Goal: Task Accomplishment & Management: Manage account settings

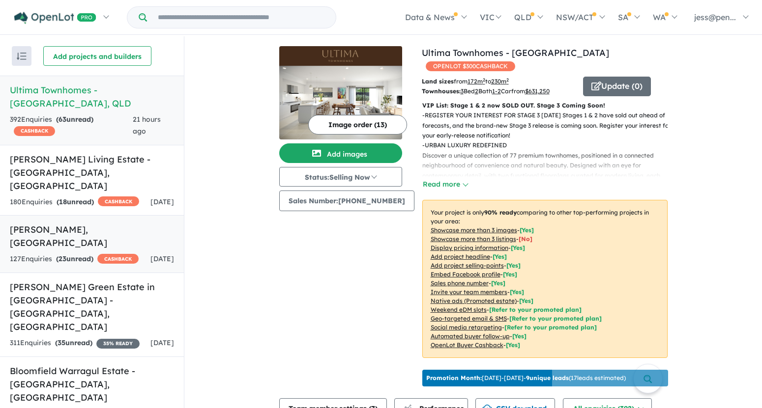
click at [56, 223] on h5 "Altura - [PERSON_NAME][GEOGRAPHIC_DATA]" at bounding box center [92, 236] width 164 height 27
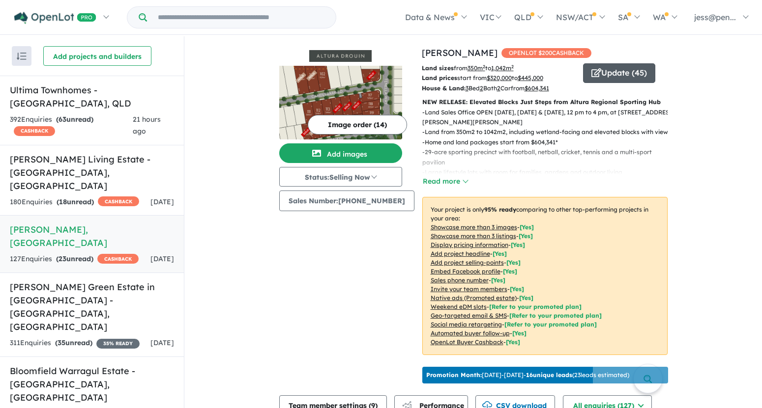
click at [597, 73] on button "Update ( 45 )" at bounding box center [619, 73] width 72 height 20
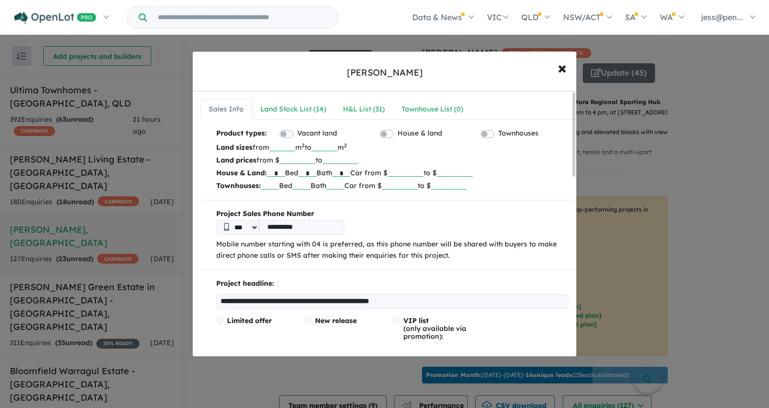
click at [321, 228] on input "**********" at bounding box center [301, 227] width 85 height 15
drag, startPoint x: 324, startPoint y: 227, endPoint x: 259, endPoint y: 226, distance: 64.4
click at [259, 226] on input "**********" at bounding box center [301, 227] width 85 height 15
click at [322, 230] on input "**********" at bounding box center [301, 227] width 85 height 15
drag, startPoint x: 327, startPoint y: 228, endPoint x: 256, endPoint y: 223, distance: 71.0
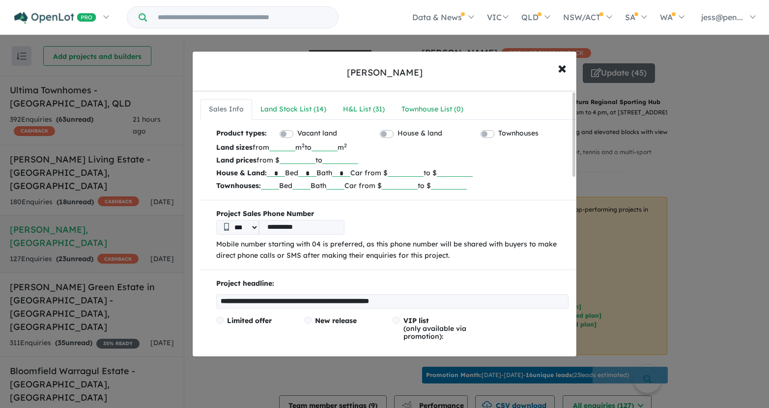
click at [256, 223] on div "**********" at bounding box center [392, 227] width 352 height 15
click at [282, 227] on input "tel" at bounding box center [301, 227] width 85 height 15
click at [291, 227] on input "tel" at bounding box center [301, 227] width 85 height 15
click at [282, 222] on input "tel" at bounding box center [301, 227] width 85 height 15
click at [280, 223] on input "tel" at bounding box center [301, 227] width 85 height 15
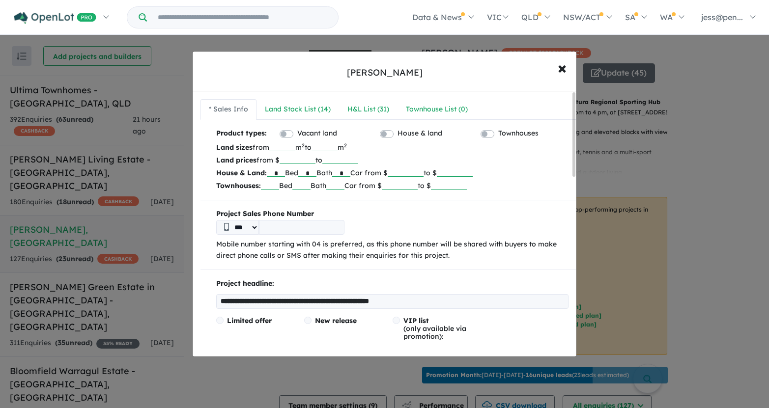
click at [286, 227] on input "tel" at bounding box center [301, 227] width 85 height 15
type input "**********"
click at [390, 220] on div "**********" at bounding box center [392, 227] width 352 height 15
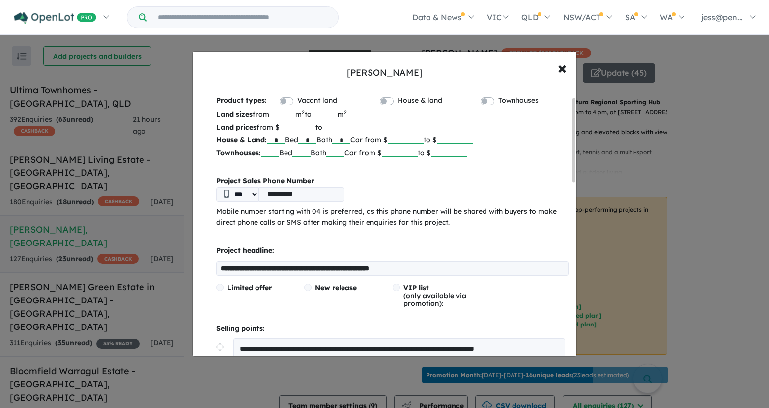
scroll to position [53, 0]
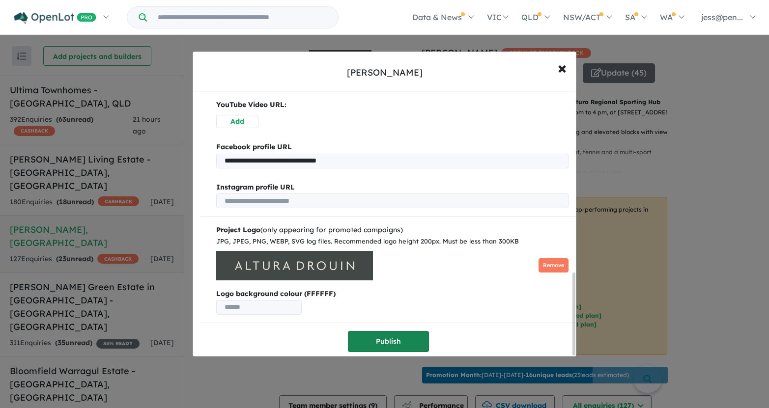
click at [407, 333] on button "Publish" at bounding box center [388, 341] width 81 height 21
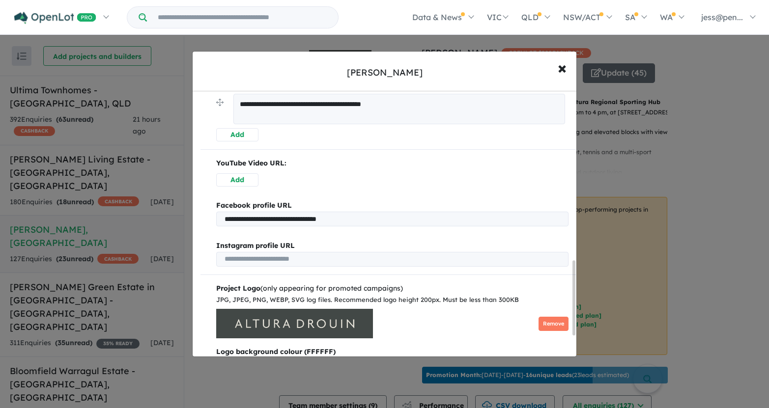
scroll to position [606, 0]
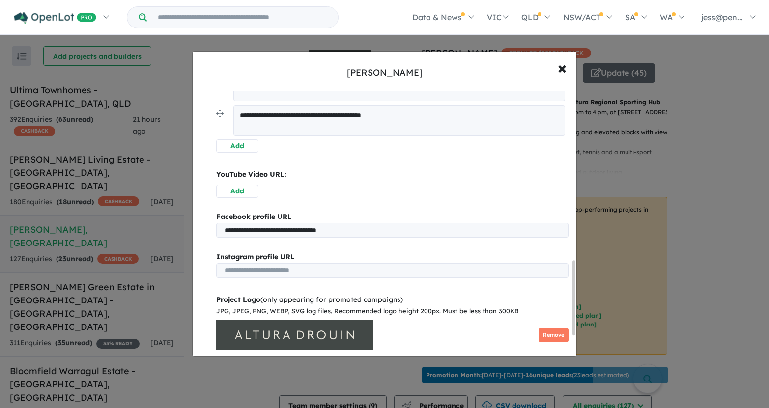
click at [243, 191] on button "Add" at bounding box center [237, 191] width 42 height 13
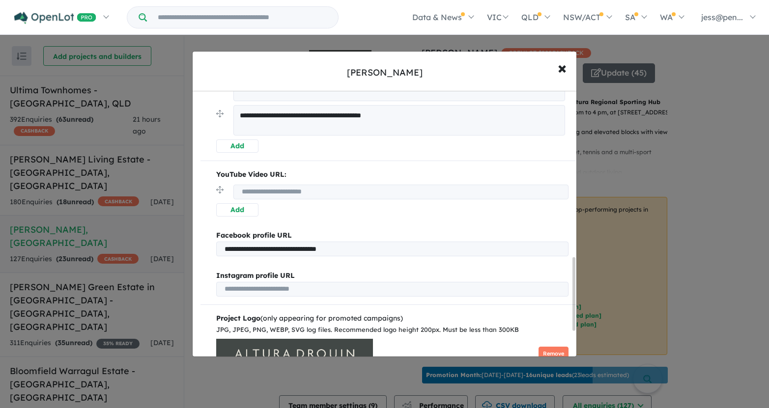
click at [277, 192] on input "url" at bounding box center [400, 192] width 335 height 15
click at [250, 194] on input "url" at bounding box center [400, 192] width 335 height 15
paste input "**********"
type input "**********"
click at [244, 213] on button "Add" at bounding box center [237, 209] width 42 height 13
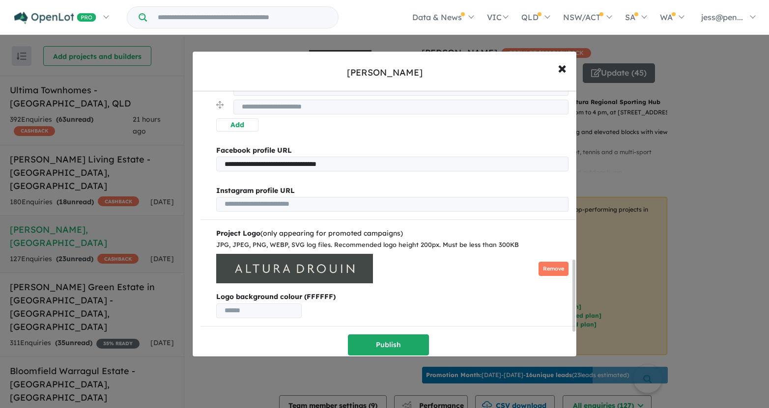
scroll to position [716, 0]
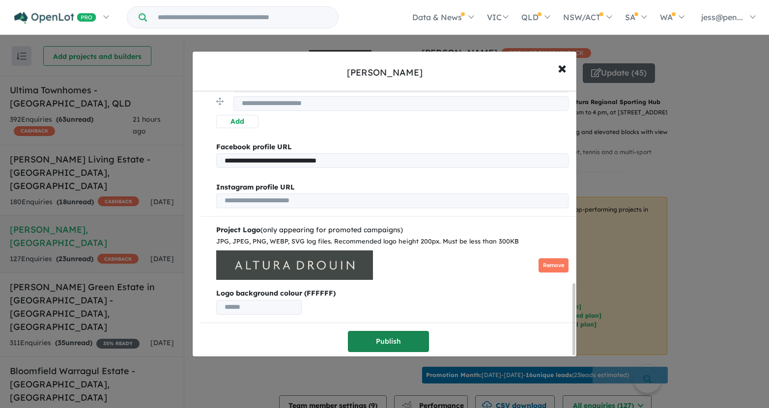
click at [381, 337] on button "Publish" at bounding box center [388, 341] width 81 height 21
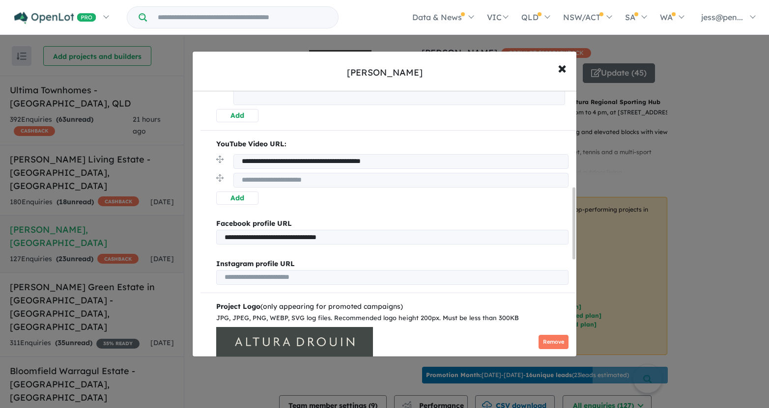
scroll to position [0, 0]
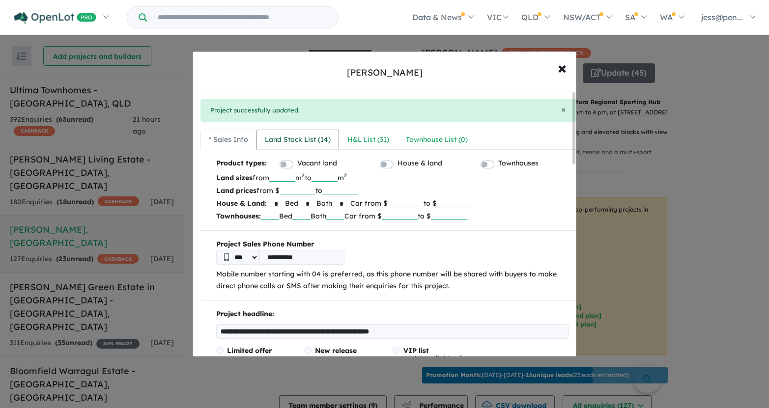
click at [321, 138] on div "Land Stock List ( 14 )" at bounding box center [298, 140] width 66 height 12
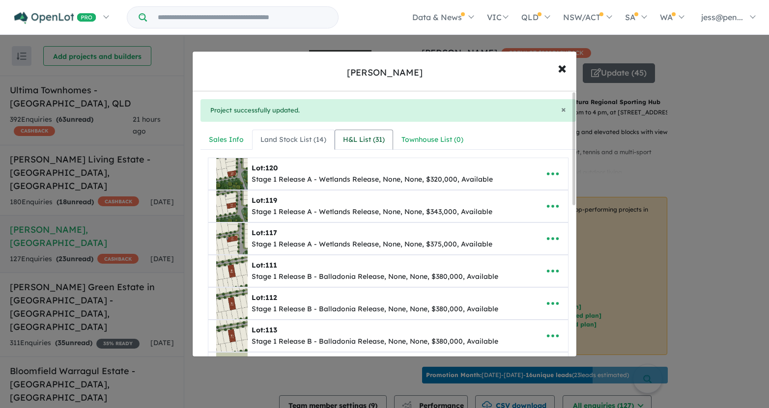
click at [365, 142] on div "H&L List ( 31 )" at bounding box center [364, 140] width 42 height 12
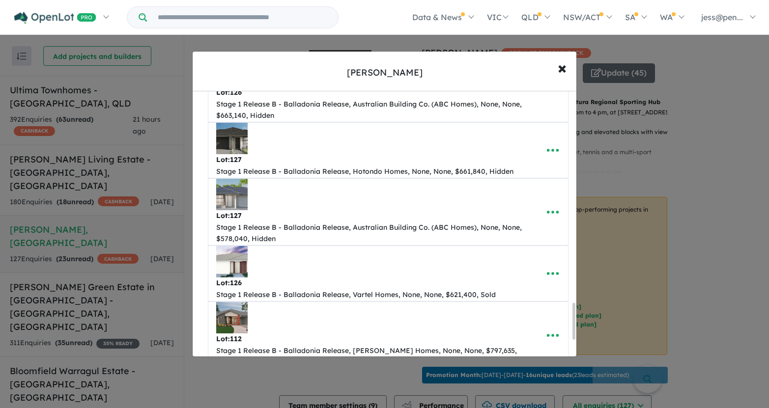
scroll to position [1542, 0]
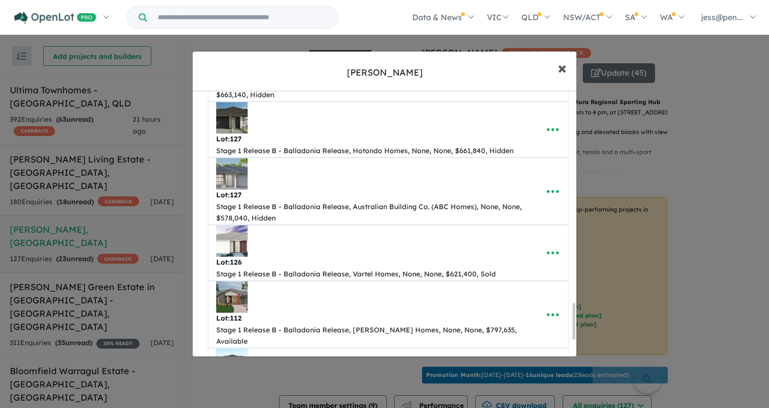
click at [566, 67] on span "×" at bounding box center [562, 67] width 9 height 21
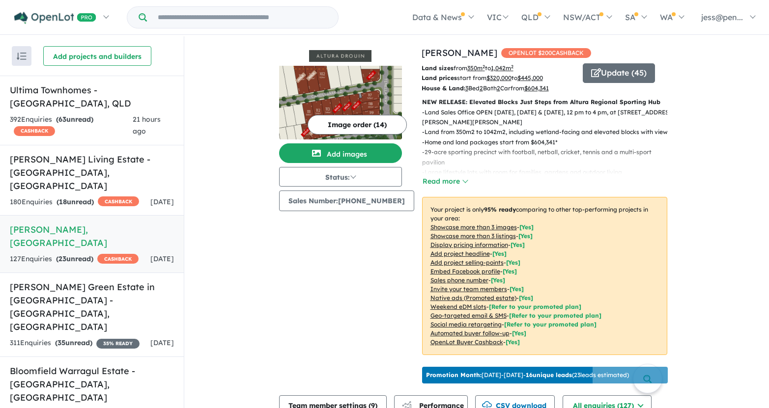
scroll to position [0, 0]
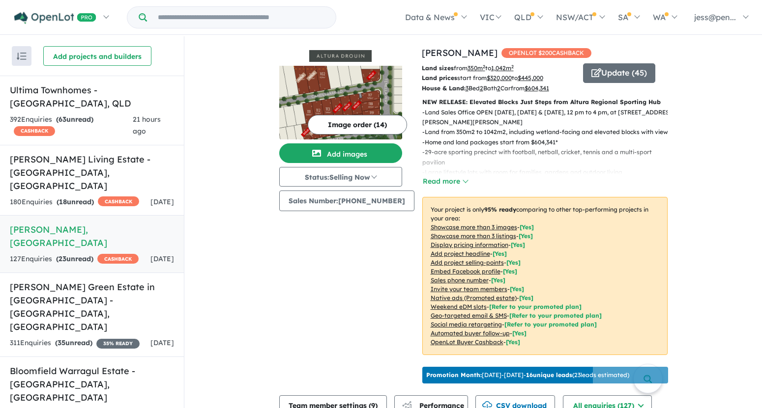
click at [362, 125] on button "Image order ( 14 )" at bounding box center [357, 125] width 99 height 20
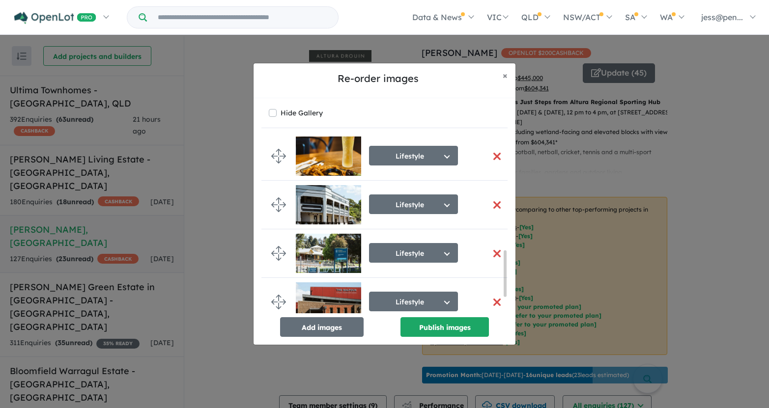
scroll to position [444, 0]
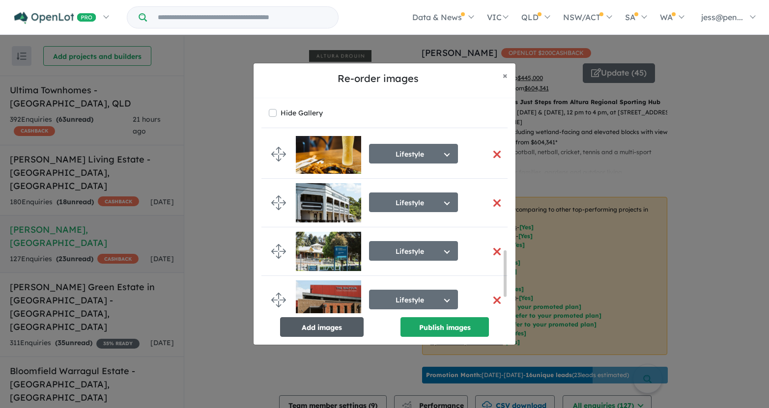
click at [340, 328] on button "Add images" at bounding box center [322, 327] width 84 height 20
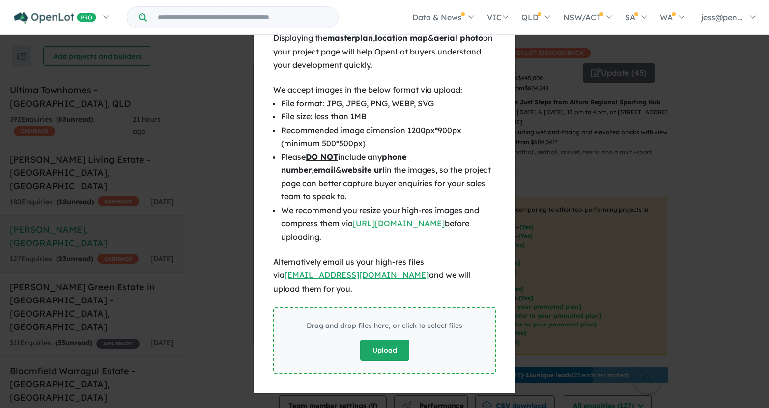
click at [377, 347] on button "Upload" at bounding box center [384, 350] width 49 height 21
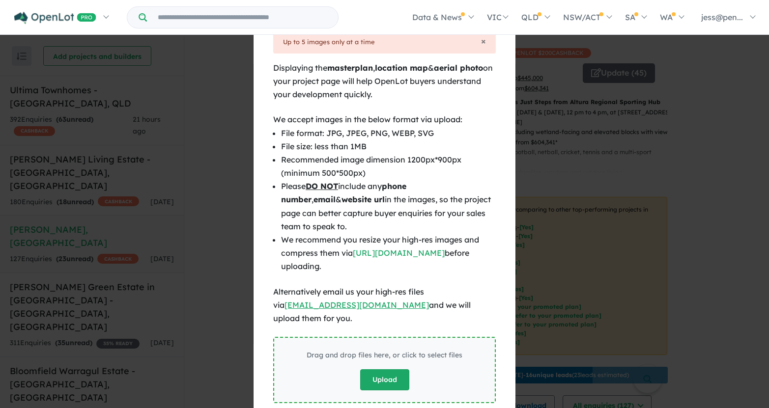
click at [390, 369] on button "Upload" at bounding box center [384, 379] width 49 height 21
click at [380, 369] on button "Upload" at bounding box center [384, 379] width 49 height 21
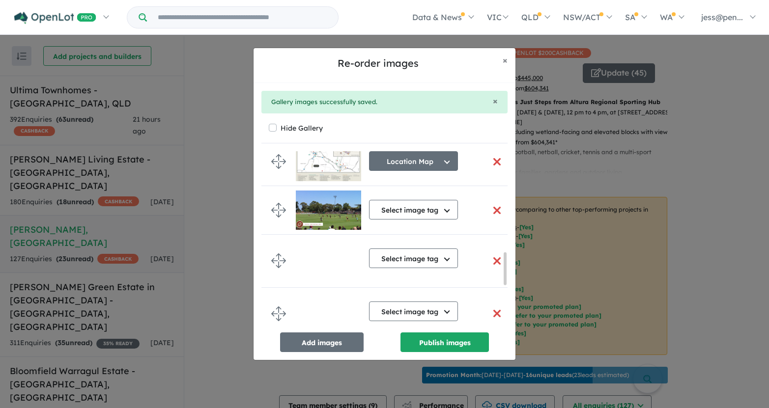
scroll to position [775, 0]
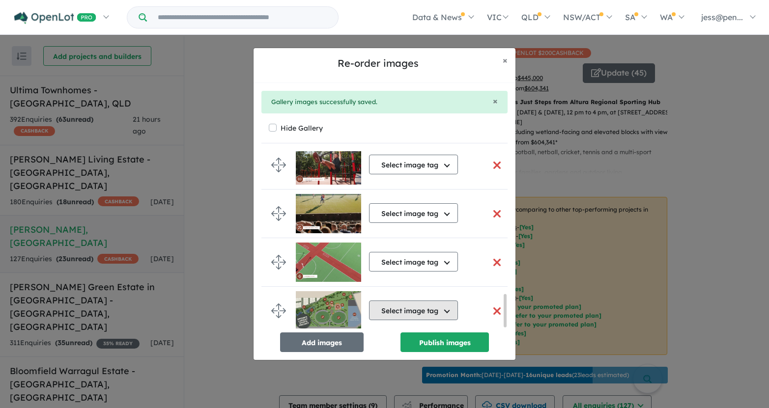
click at [442, 303] on button "Select image tag" at bounding box center [413, 311] width 89 height 20
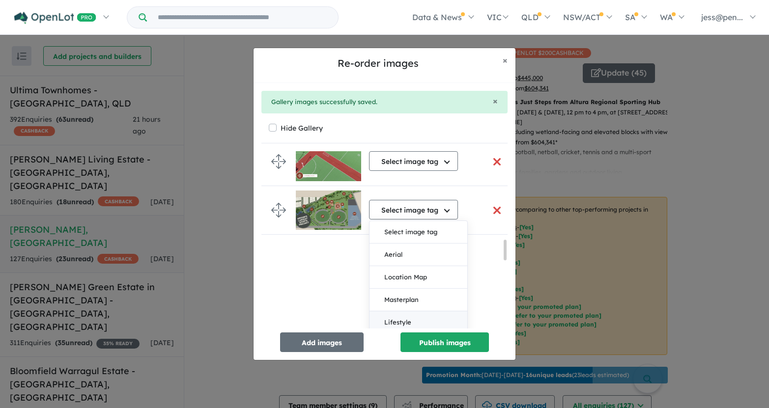
scroll to position [936, 0]
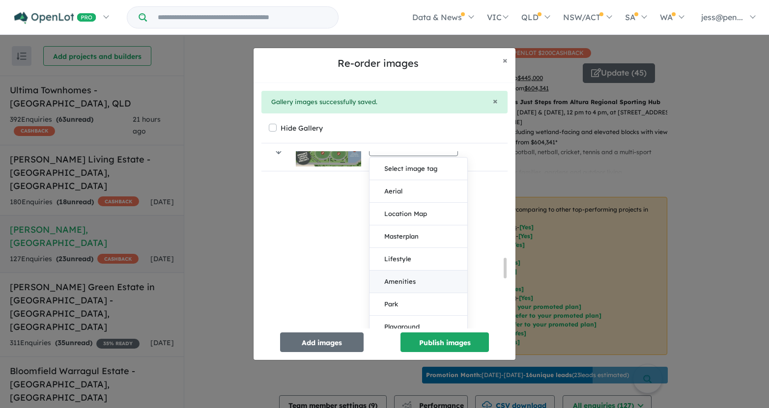
click at [410, 276] on button "Amenities" at bounding box center [418, 282] width 98 height 23
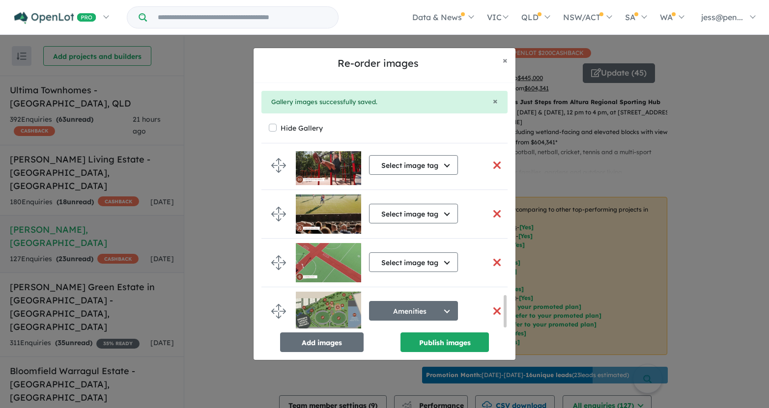
scroll to position [803, 0]
click at [443, 259] on button "Select image tag" at bounding box center [413, 263] width 89 height 20
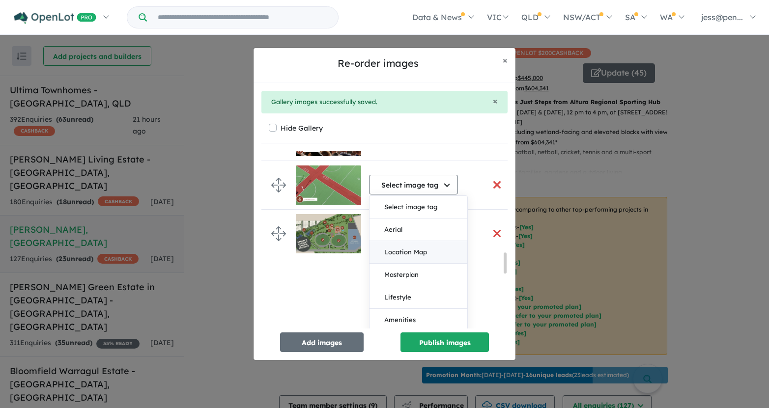
scroll to position [878, 0]
click at [418, 312] on button "Amenities" at bounding box center [418, 319] width 98 height 23
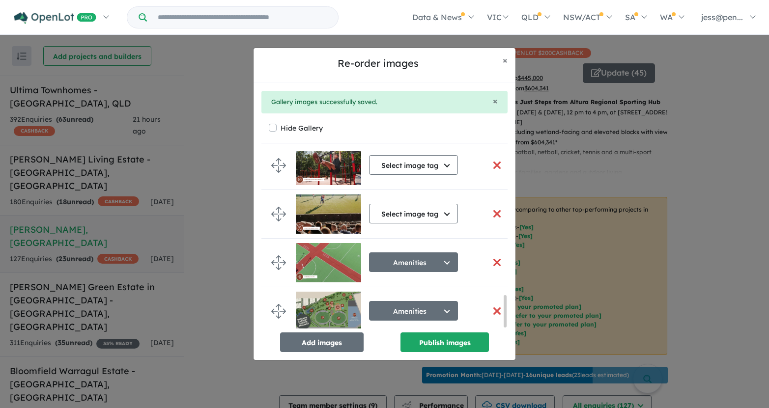
scroll to position [803, 0]
click at [432, 215] on button "Select image tag" at bounding box center [413, 214] width 89 height 20
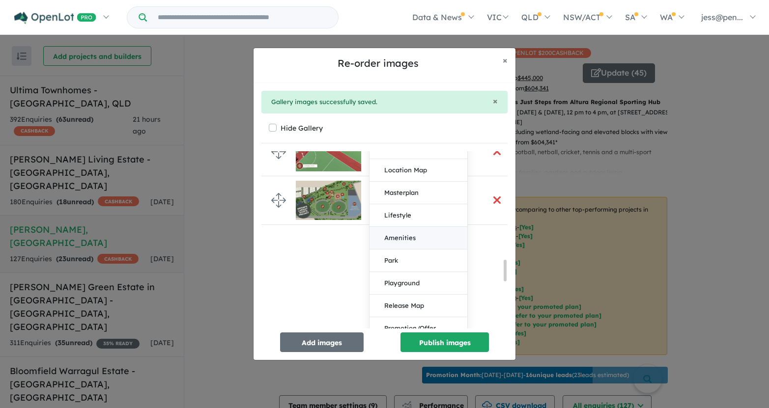
click at [419, 235] on button "Amenities" at bounding box center [418, 238] width 98 height 23
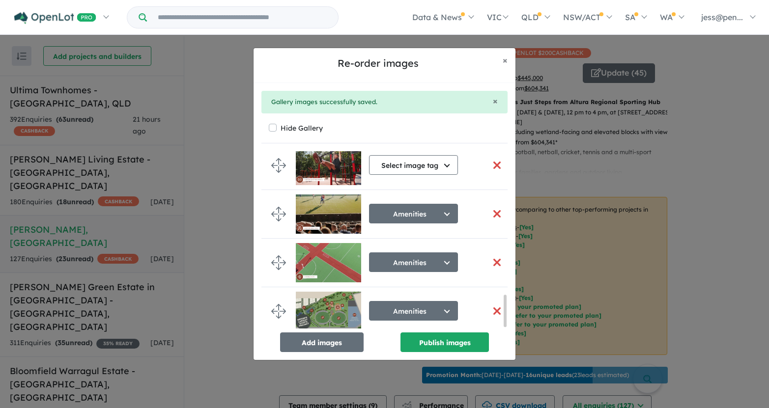
scroll to position [801, 0]
click at [422, 161] on button "Select image tag" at bounding box center [413, 165] width 89 height 20
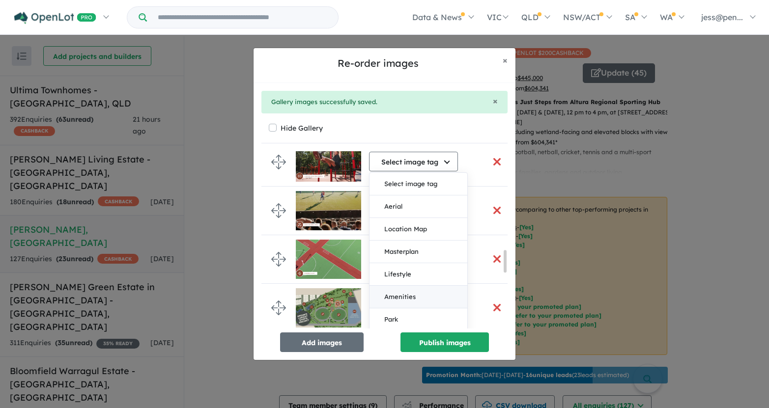
click at [411, 296] on button "Amenities" at bounding box center [418, 297] width 98 height 23
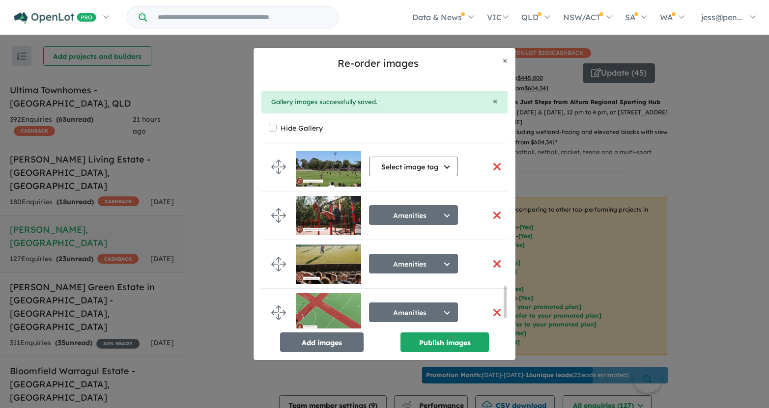
scroll to position [735, 0]
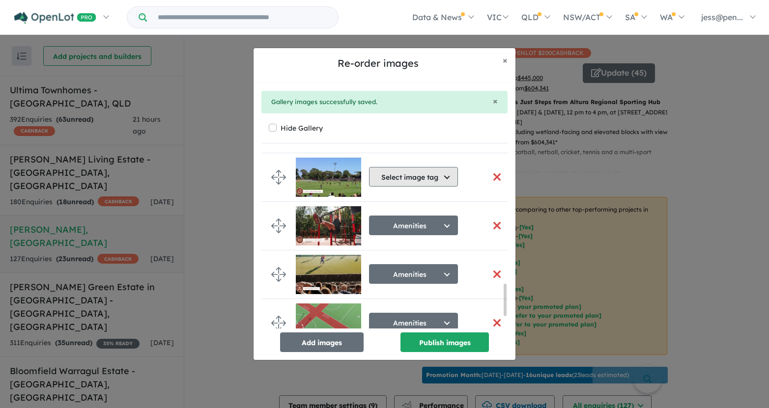
click at [408, 176] on button "Select image tag" at bounding box center [413, 177] width 89 height 20
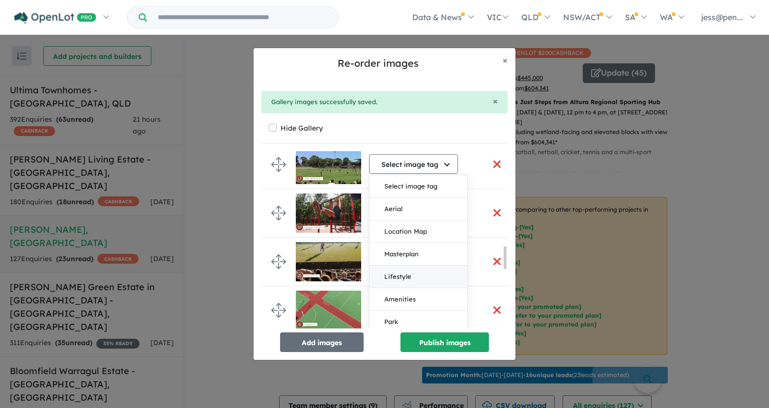
scroll to position [749, 0]
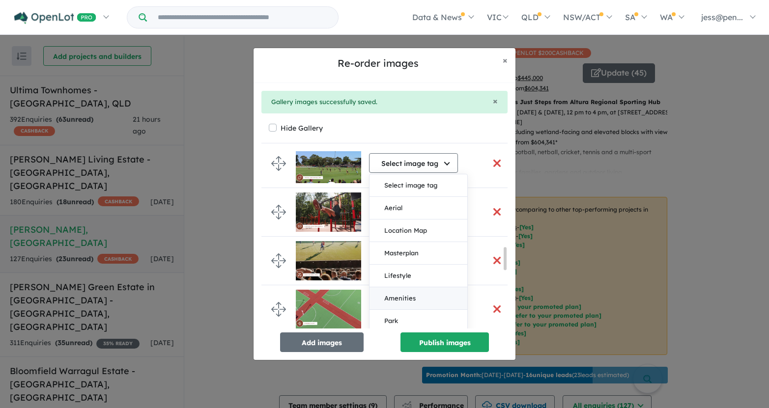
click at [422, 294] on button "Amenities" at bounding box center [418, 298] width 98 height 23
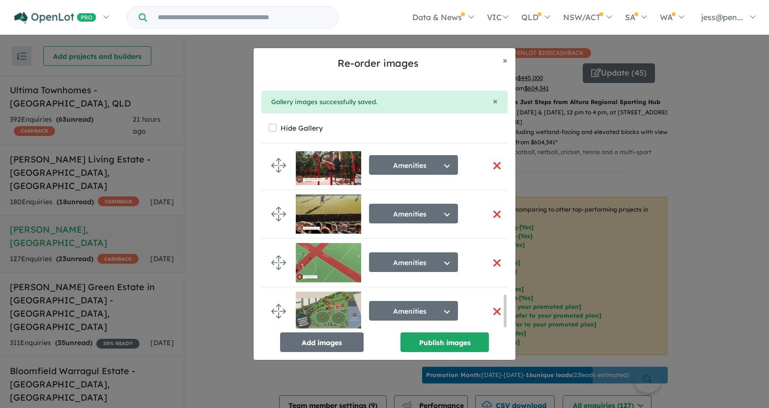
scroll to position [791, 0]
click at [330, 344] on button "Add images" at bounding box center [322, 343] width 84 height 20
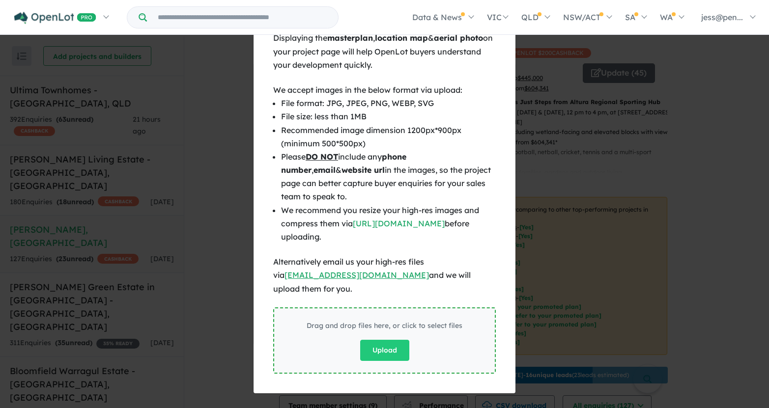
scroll to position [789, 0]
click at [395, 345] on button "Upload" at bounding box center [384, 350] width 49 height 21
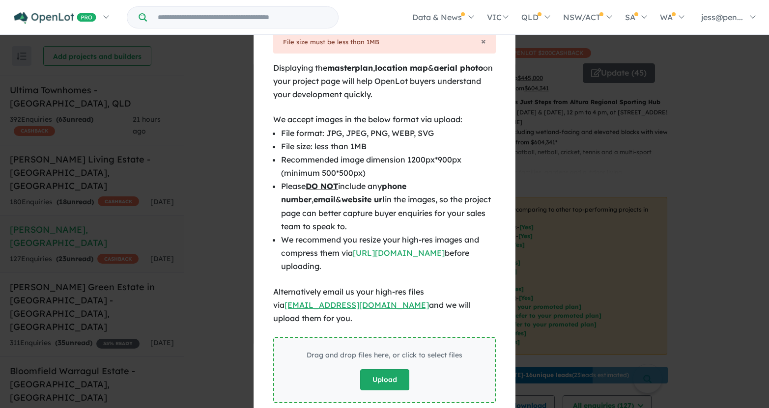
click at [383, 369] on button "Upload" at bounding box center [384, 379] width 49 height 21
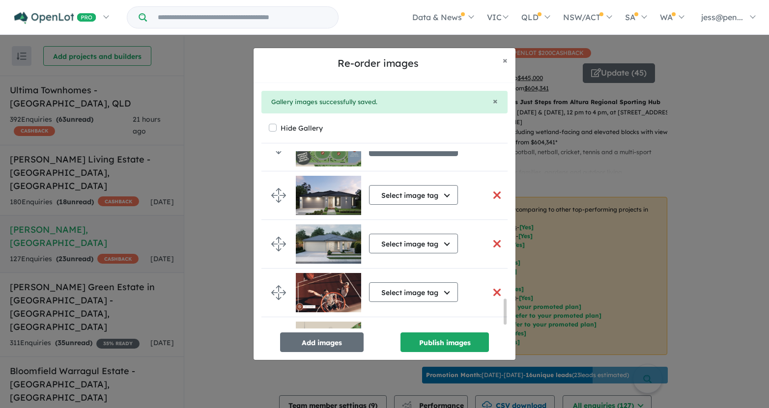
scroll to position [959, 0]
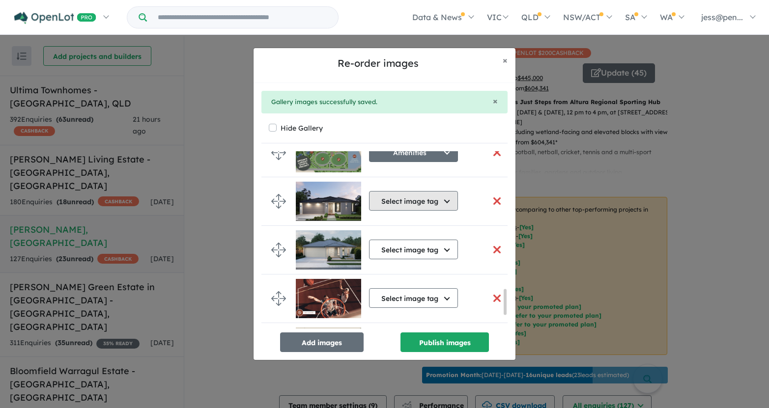
click at [423, 205] on button "Select image tag" at bounding box center [413, 201] width 89 height 20
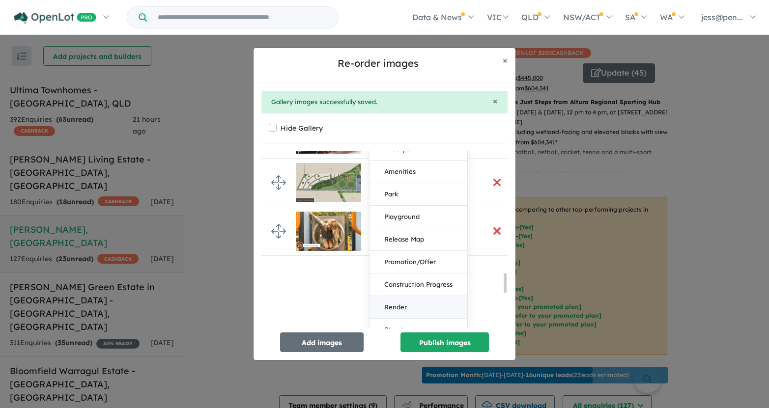
scroll to position [1125, 0]
click at [420, 300] on button "Render" at bounding box center [418, 306] width 98 height 23
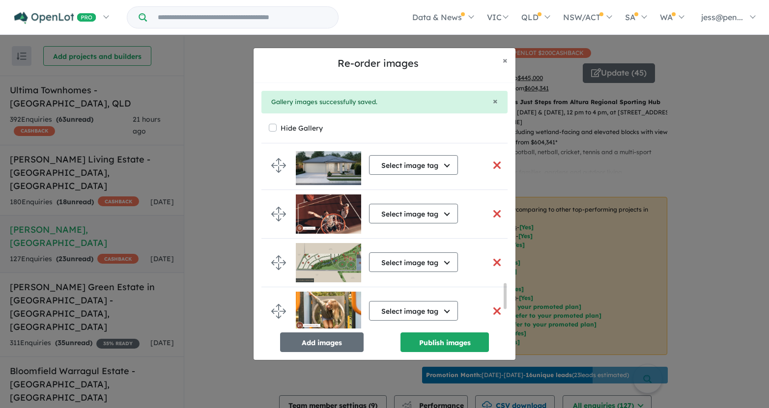
scroll to position [917, 0]
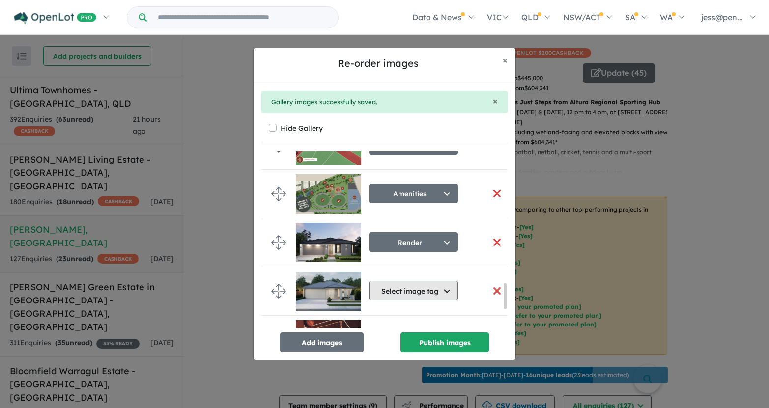
click at [425, 283] on button "Select image tag" at bounding box center [413, 291] width 89 height 20
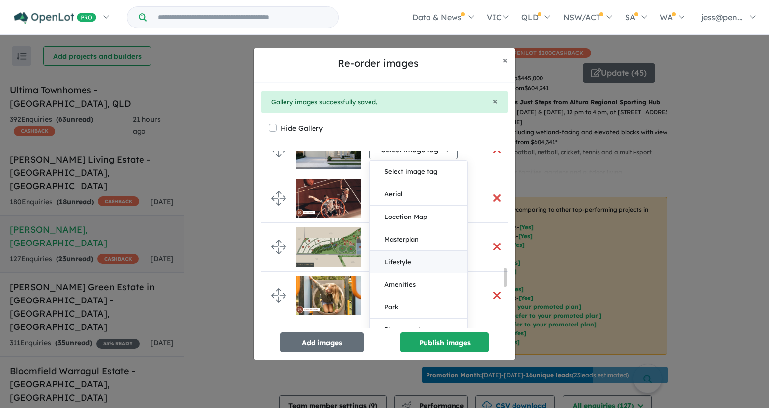
scroll to position [1129, 0]
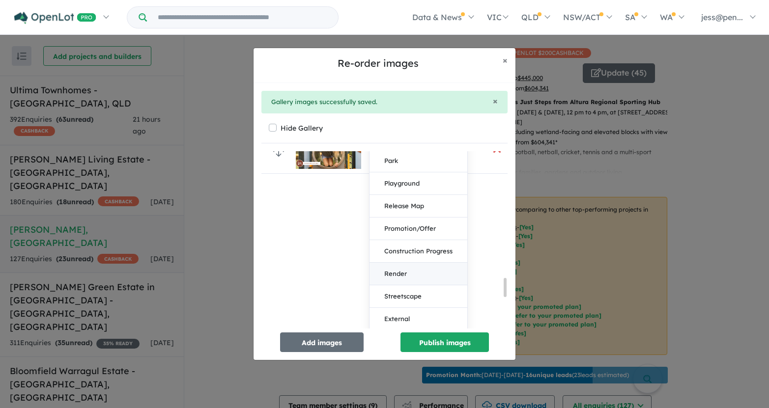
click at [412, 271] on button "Render" at bounding box center [418, 274] width 98 height 23
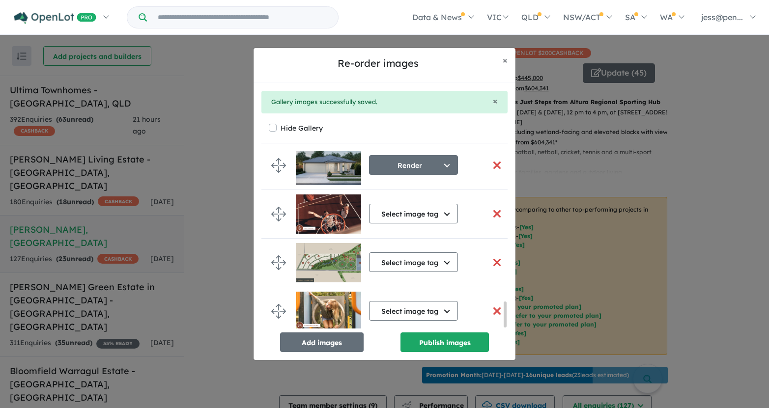
scroll to position [1046, 0]
click at [419, 218] on button "Select image tag" at bounding box center [413, 214] width 89 height 20
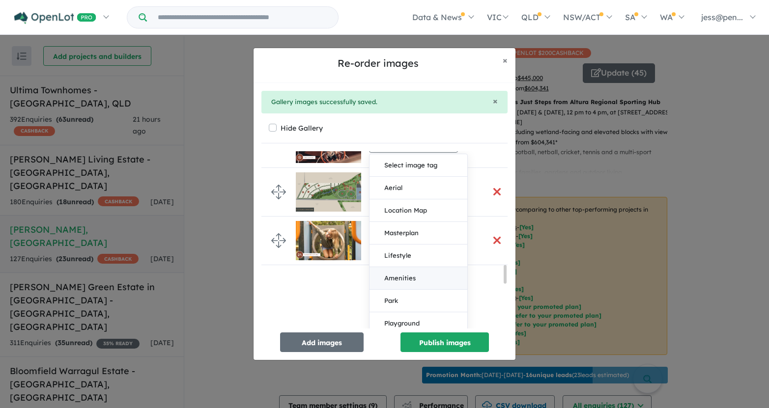
click at [416, 283] on button "Amenities" at bounding box center [418, 278] width 98 height 23
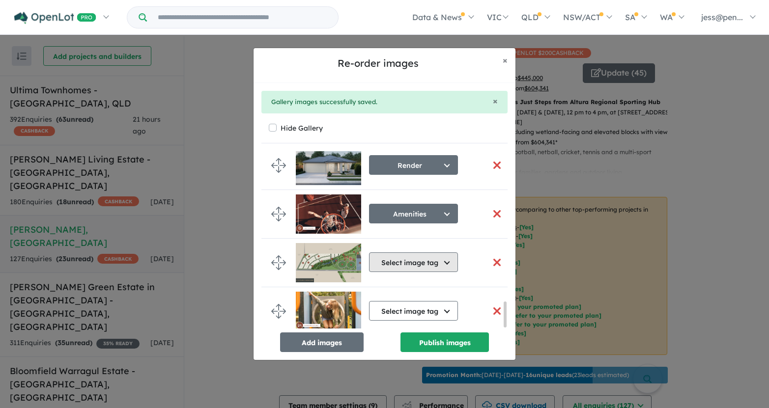
click at [414, 265] on button "Select image tag" at bounding box center [413, 263] width 89 height 20
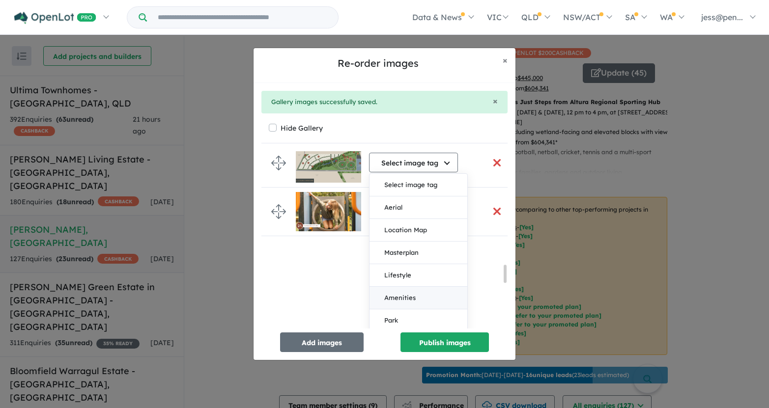
click at [414, 298] on button "Amenities" at bounding box center [418, 298] width 98 height 23
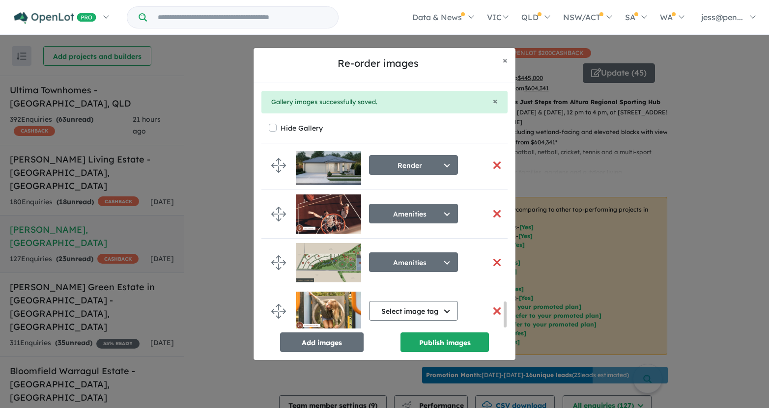
click at [419, 299] on div "Select image tag Select image tag Aerial Location Map Masterplan Lifestyle Amen…" at bounding box center [413, 312] width 89 height 26
click at [420, 303] on button "Select image tag" at bounding box center [413, 311] width 89 height 20
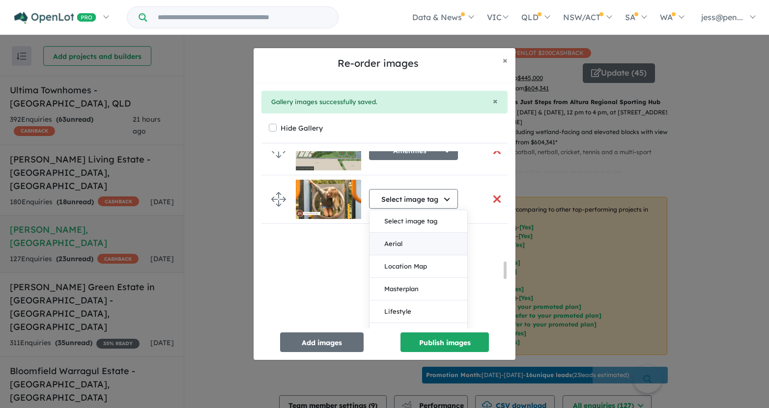
scroll to position [1162, 0]
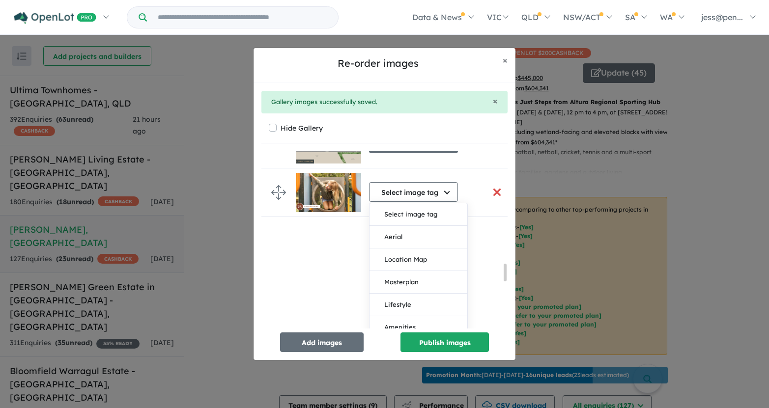
click at [415, 319] on button "Amenities" at bounding box center [418, 327] width 98 height 23
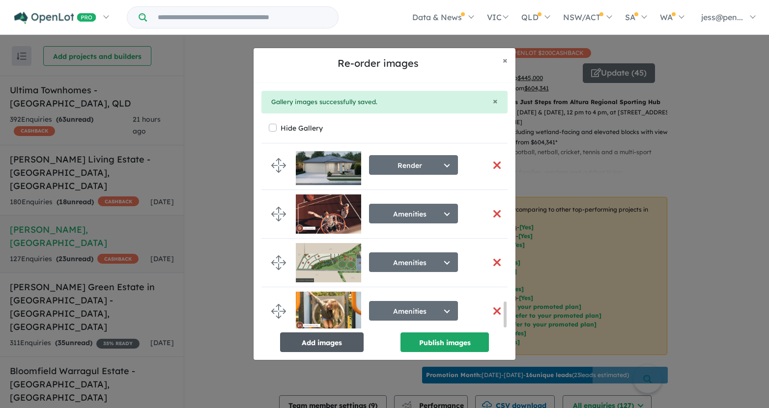
click at [336, 346] on button "Add images" at bounding box center [322, 343] width 84 height 20
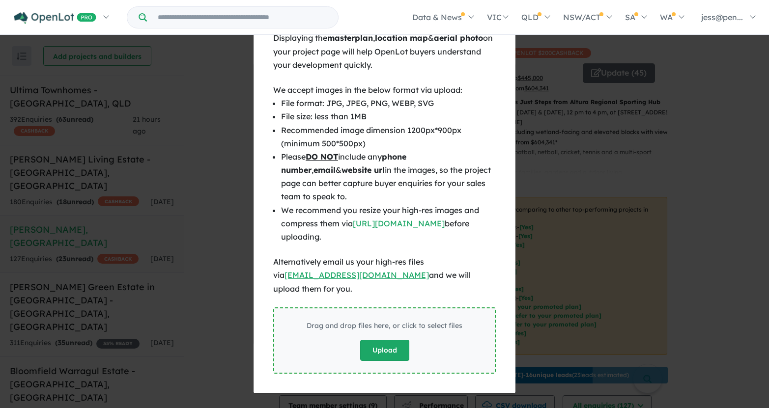
click at [399, 351] on button "Upload" at bounding box center [384, 350] width 49 height 21
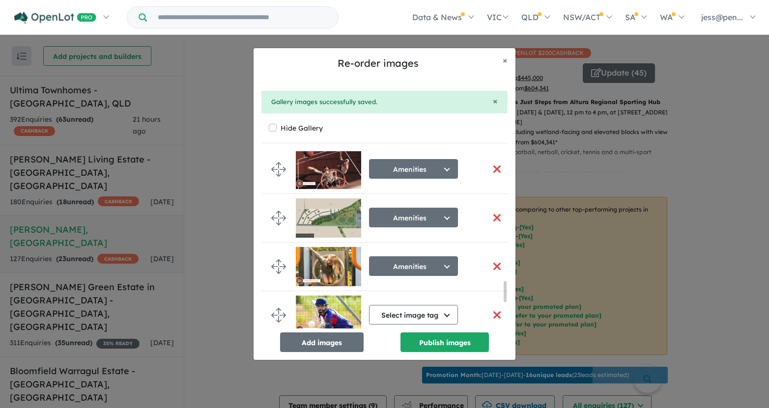
scroll to position [1310, 0]
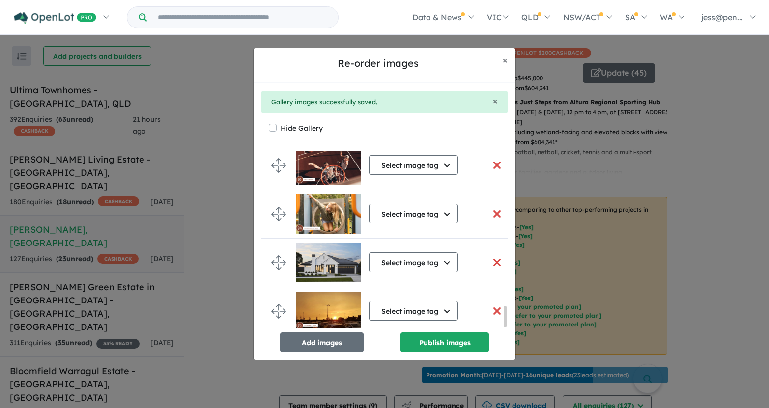
click at [490, 307] on button "button" at bounding box center [496, 311] width 21 height 21
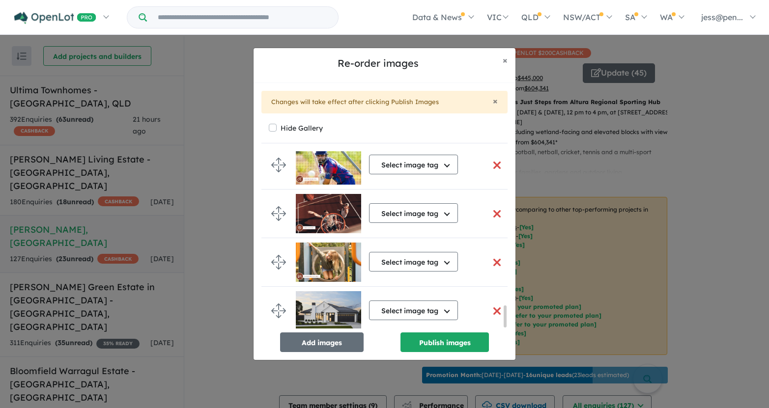
scroll to position [1277, 0]
click at [494, 307] on button "button" at bounding box center [496, 311] width 21 height 21
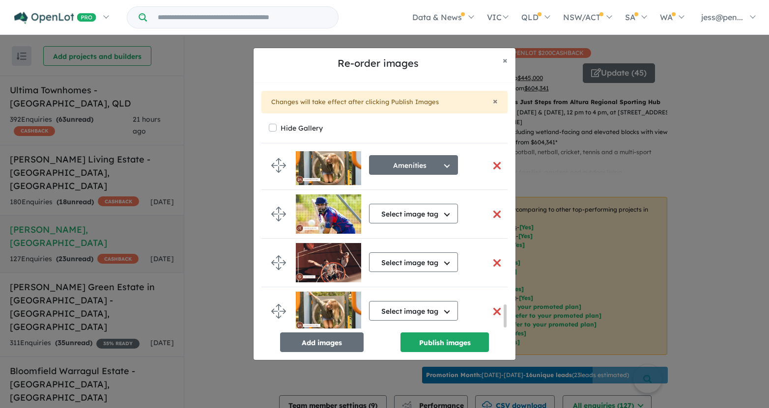
scroll to position [1224, 0]
click at [449, 303] on button "Select image tag" at bounding box center [413, 311] width 89 height 20
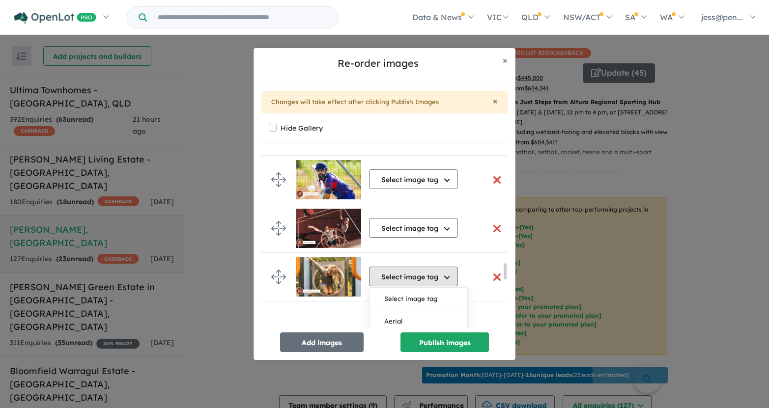
scroll to position [1411, 0]
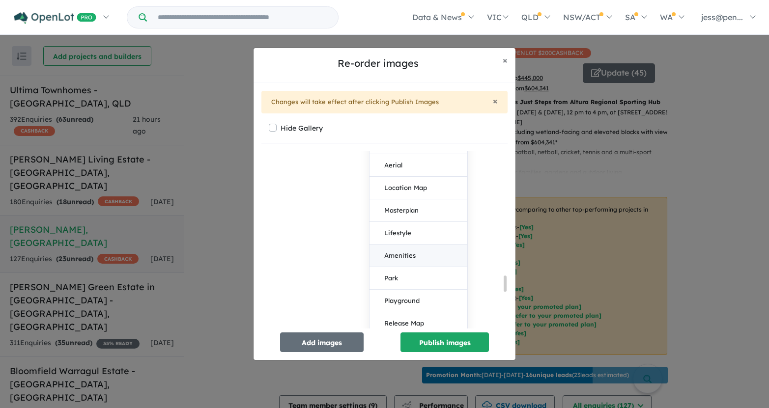
click at [408, 251] on button "Amenities" at bounding box center [418, 256] width 98 height 23
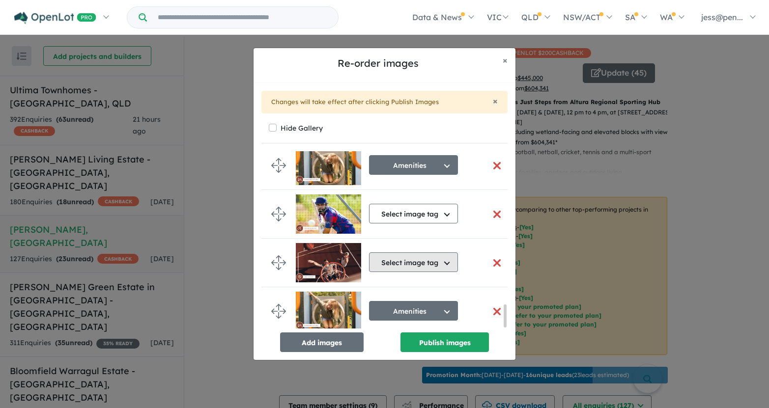
click at [411, 265] on button "Select image tag" at bounding box center [413, 263] width 89 height 20
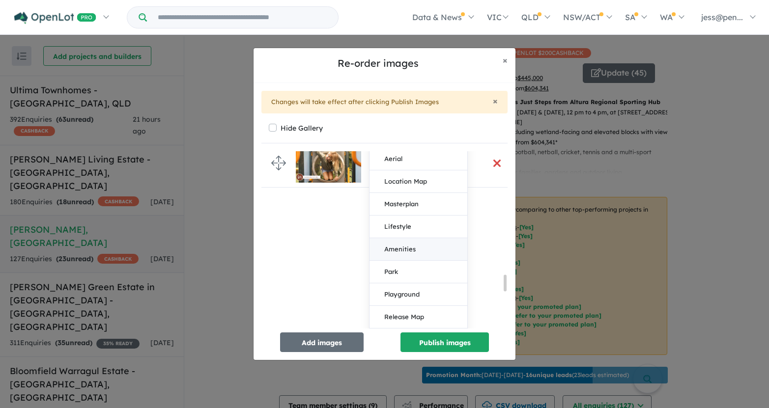
click at [410, 247] on button "Amenities" at bounding box center [418, 249] width 98 height 23
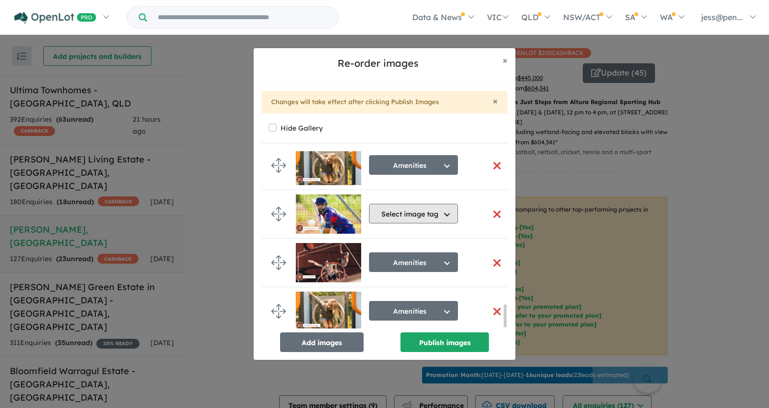
click at [416, 209] on button "Select image tag" at bounding box center [413, 214] width 89 height 20
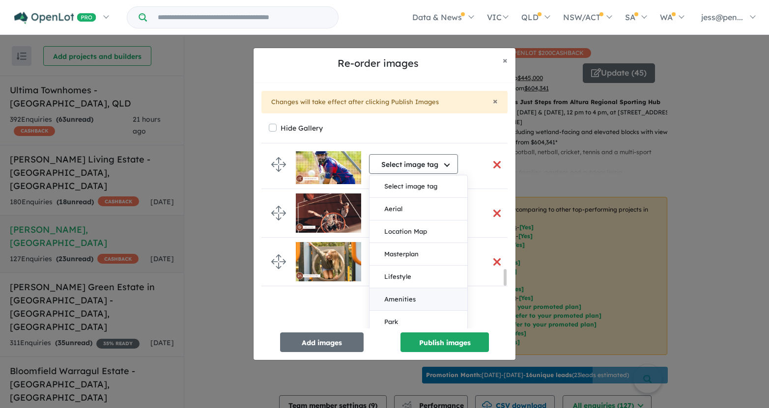
click at [412, 295] on button "Amenities" at bounding box center [418, 299] width 98 height 23
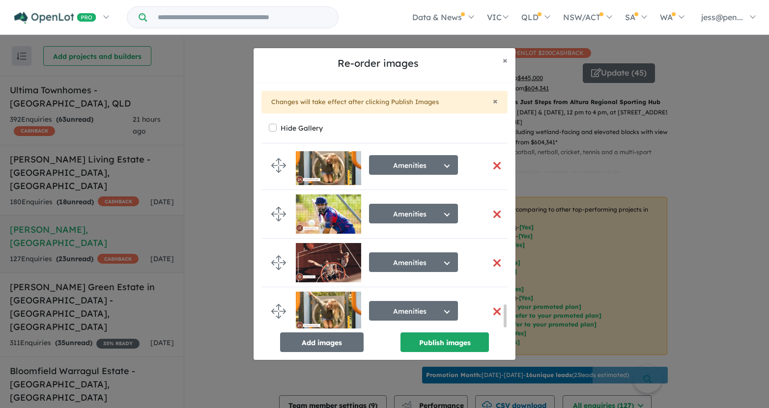
click at [487, 306] on button "button" at bounding box center [496, 311] width 21 height 21
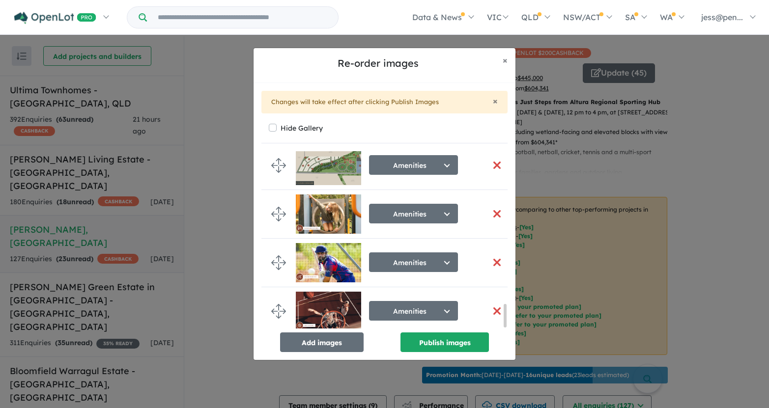
click at [494, 310] on button "button" at bounding box center [496, 311] width 21 height 21
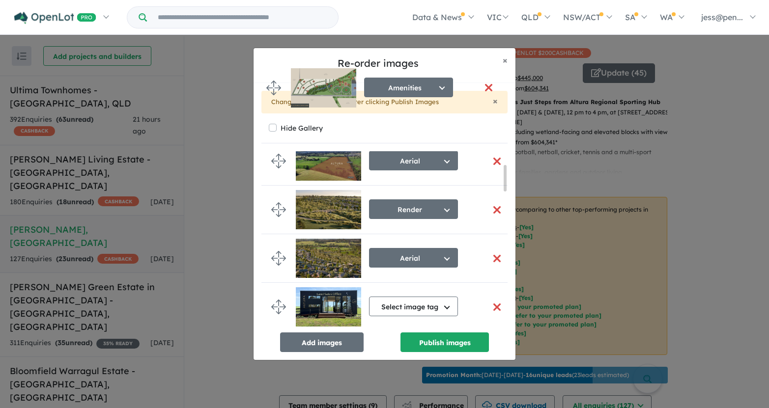
scroll to position [0, 0]
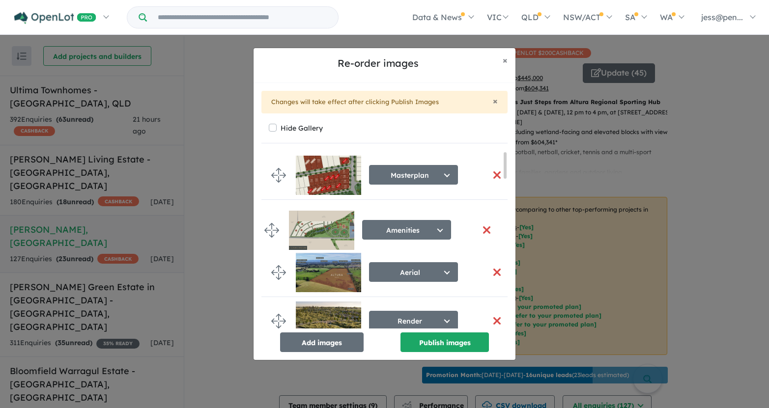
drag, startPoint x: 279, startPoint y: 209, endPoint x: 272, endPoint y: 222, distance: 14.5
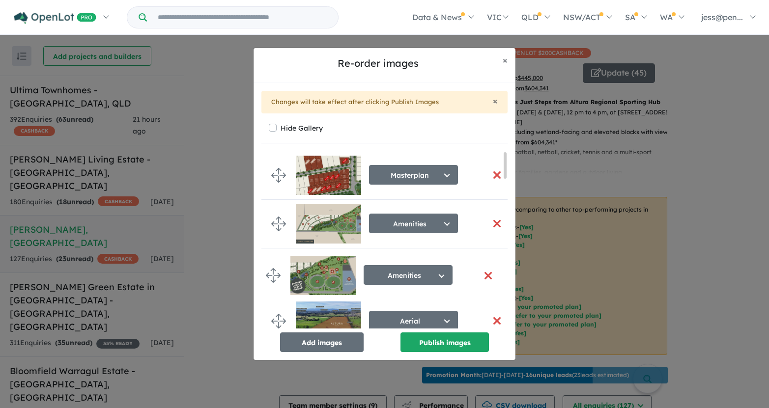
drag, startPoint x: 275, startPoint y: 219, endPoint x: 270, endPoint y: 275, distance: 56.3
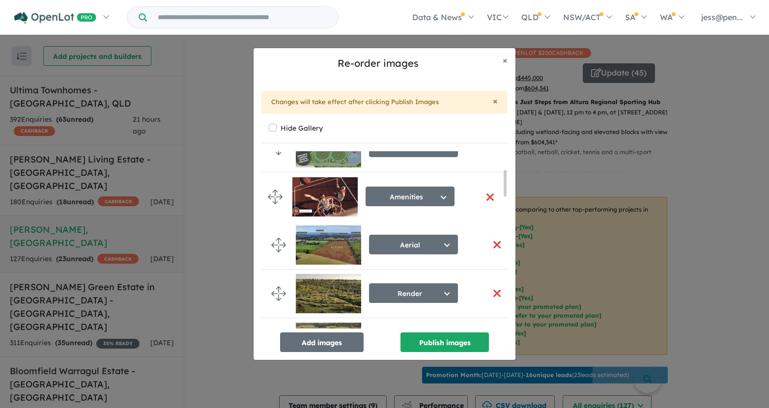
drag, startPoint x: 278, startPoint y: 213, endPoint x: 275, endPoint y: 199, distance: 14.2
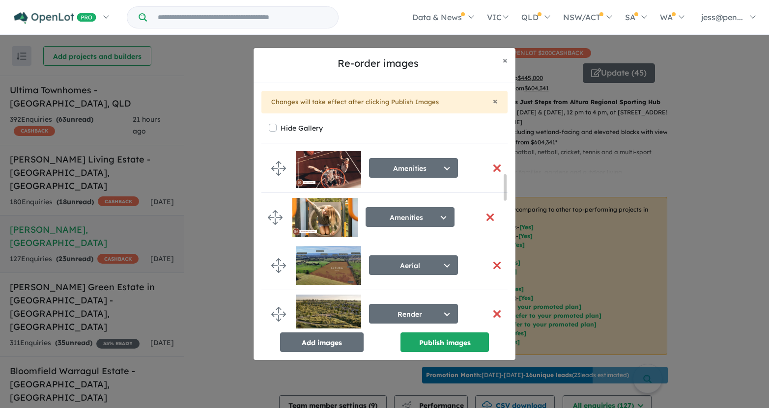
drag, startPoint x: 277, startPoint y: 260, endPoint x: 273, endPoint y: 218, distance: 42.4
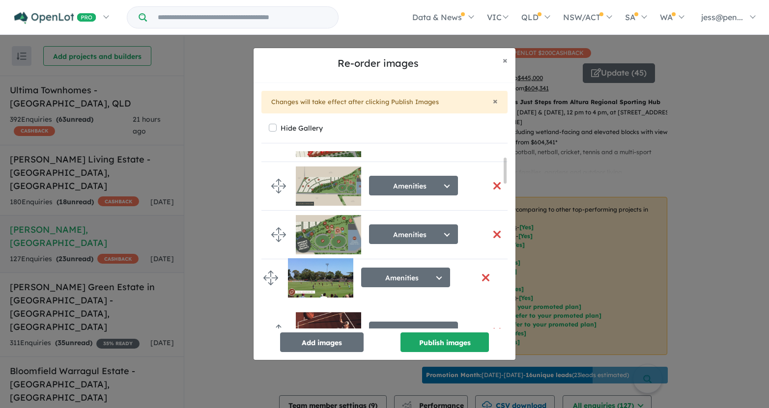
drag, startPoint x: 278, startPoint y: 208, endPoint x: 270, endPoint y: 278, distance: 70.7
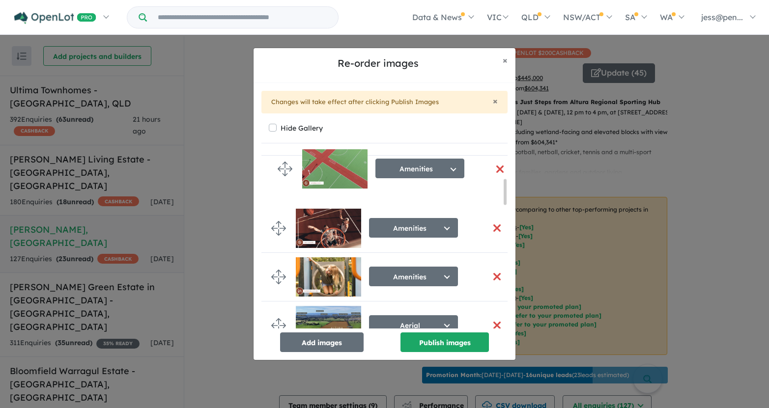
scroll to position [186, 0]
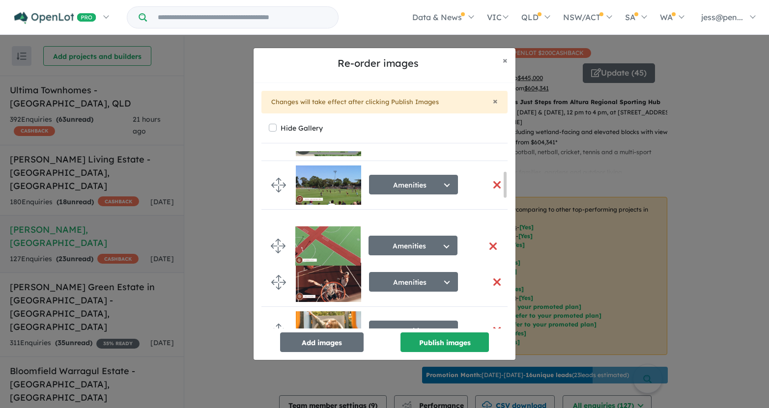
drag, startPoint x: 275, startPoint y: 267, endPoint x: 275, endPoint y: 242, distance: 25.1
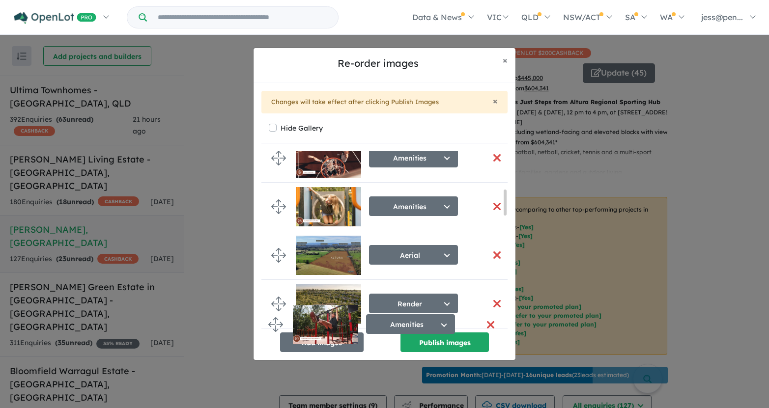
scroll to position [267, 0]
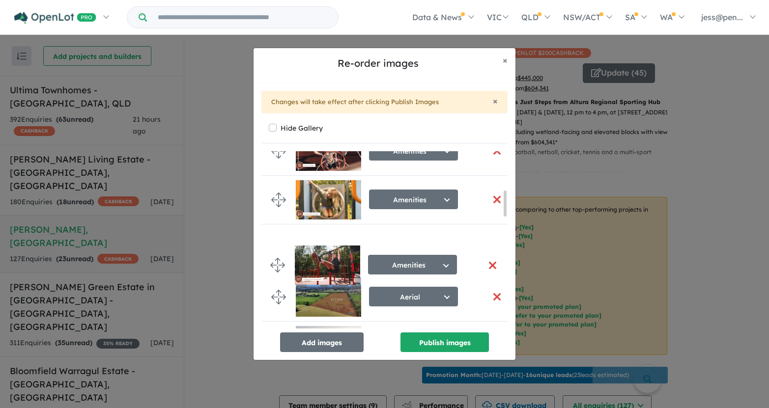
drag, startPoint x: 275, startPoint y: 208, endPoint x: 274, endPoint y: 259, distance: 51.1
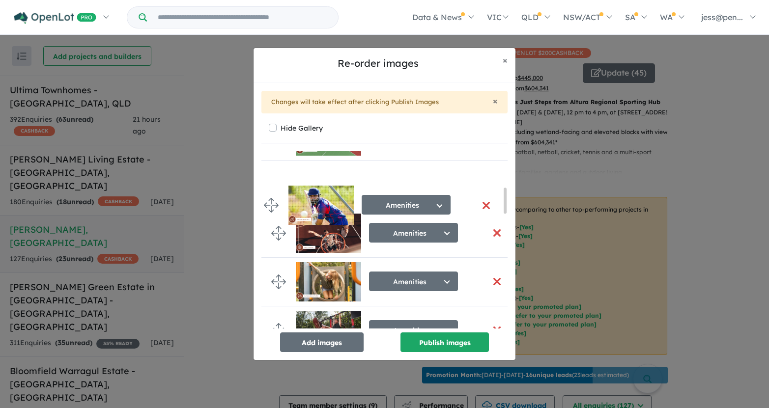
scroll to position [250, 0]
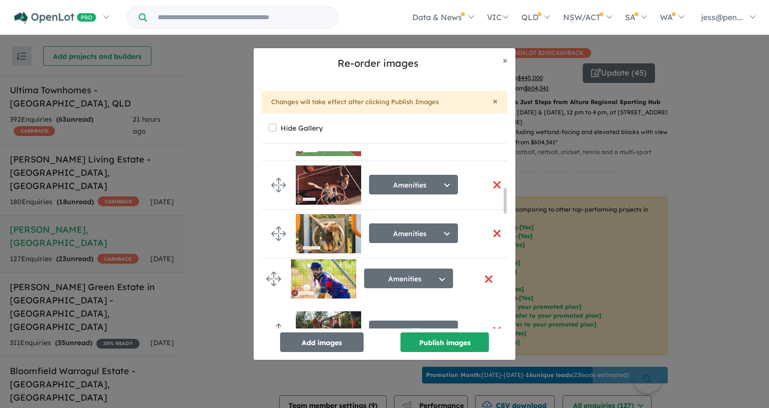
drag, startPoint x: 279, startPoint y: 296, endPoint x: 273, endPoint y: 276, distance: 21.0
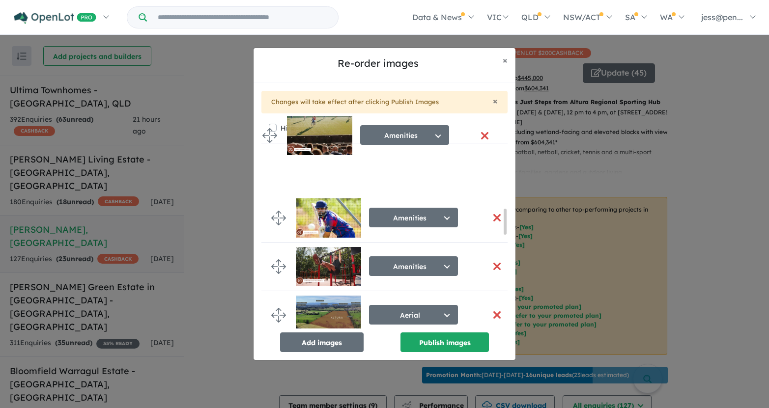
scroll to position [345, 0]
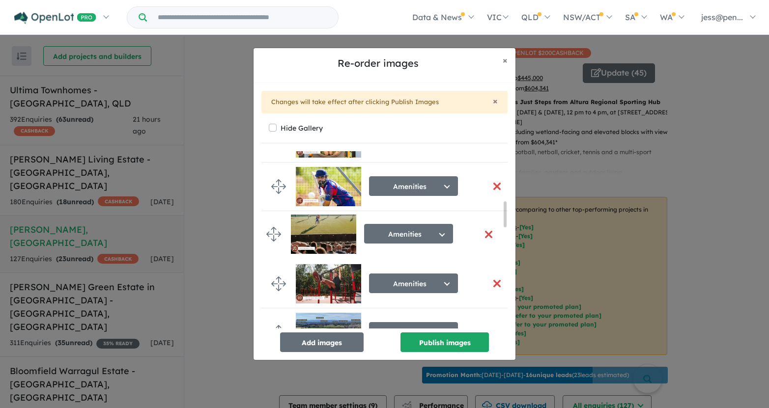
drag, startPoint x: 277, startPoint y: 211, endPoint x: 272, endPoint y: 234, distance: 24.1
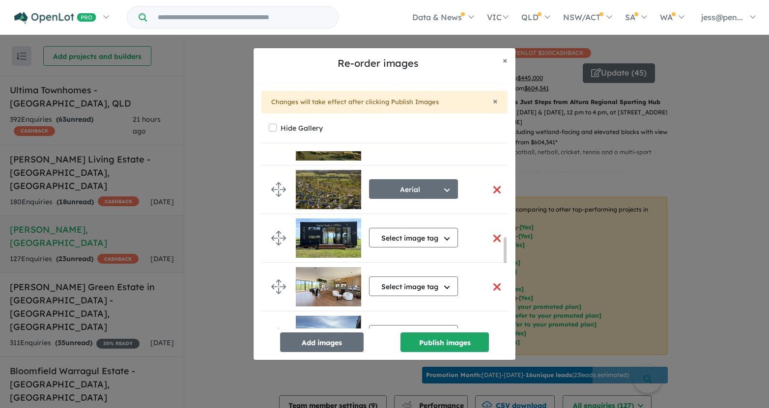
scroll to position [607, 0]
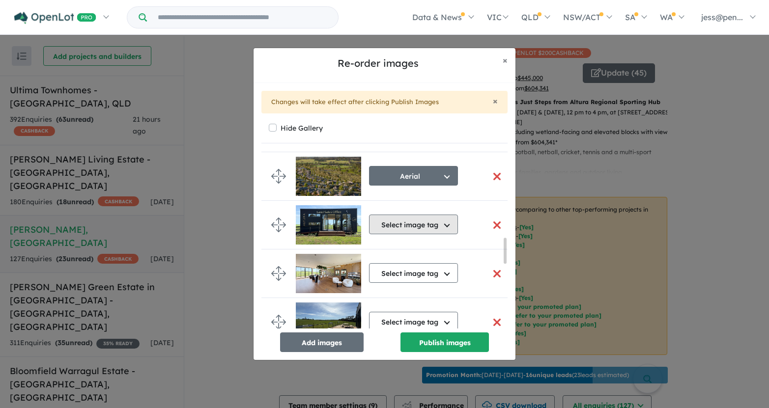
click at [414, 229] on button "Select image tag" at bounding box center [413, 225] width 89 height 20
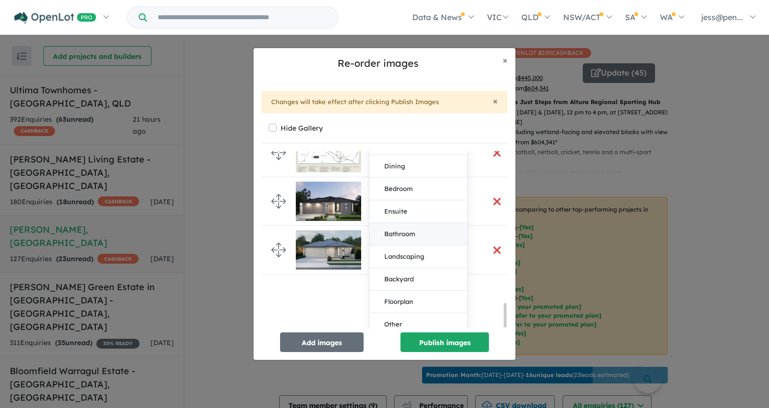
scroll to position [1120, 0]
click at [416, 318] on button "Other" at bounding box center [418, 324] width 98 height 22
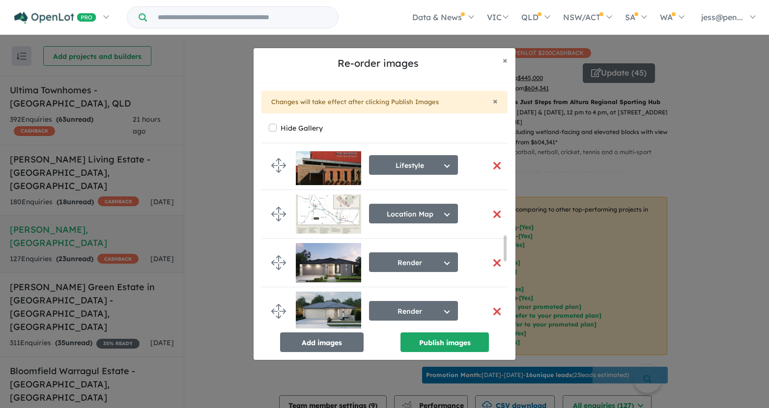
scroll to position [590, 0]
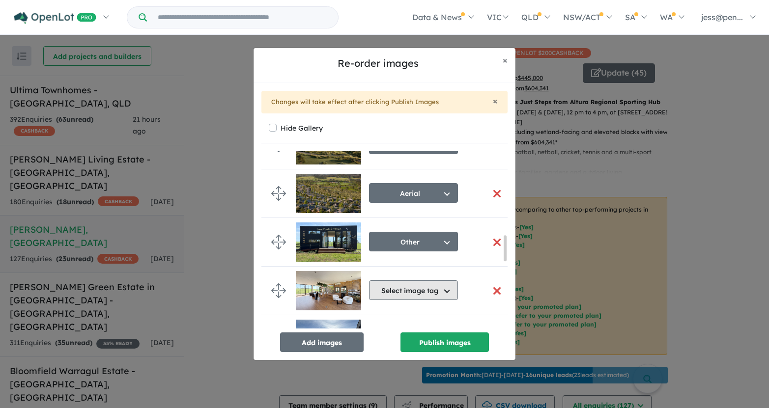
click at [422, 285] on button "Select image tag" at bounding box center [413, 291] width 89 height 20
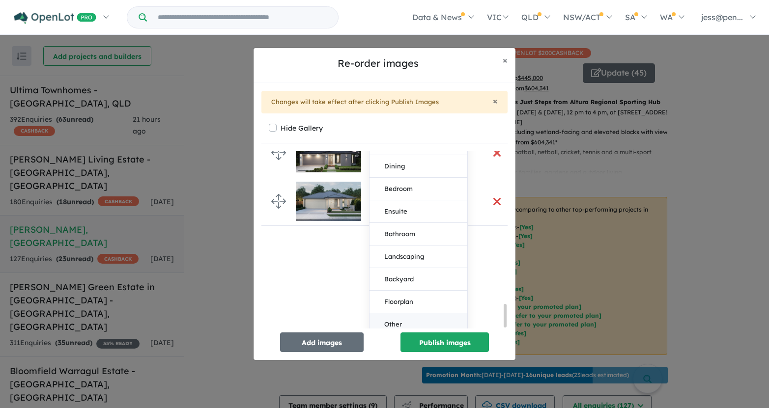
click at [413, 318] on button "Other" at bounding box center [418, 324] width 98 height 22
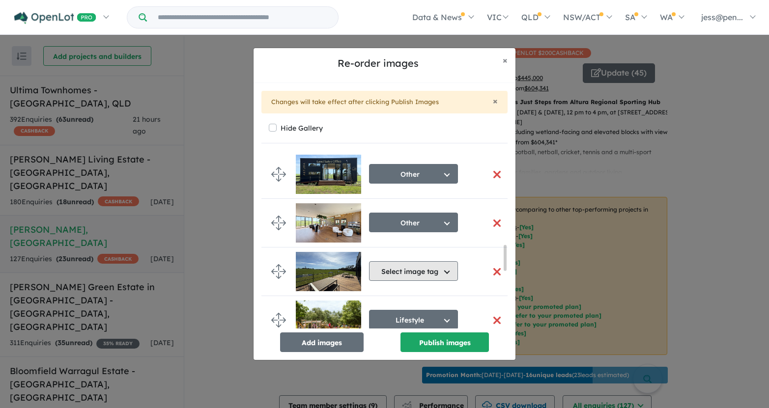
click at [415, 269] on button "Select image tag" at bounding box center [413, 271] width 89 height 20
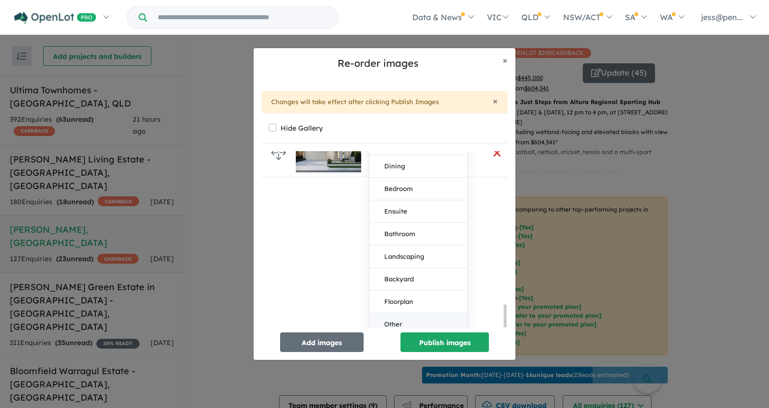
click at [412, 315] on button "Other" at bounding box center [418, 324] width 98 height 22
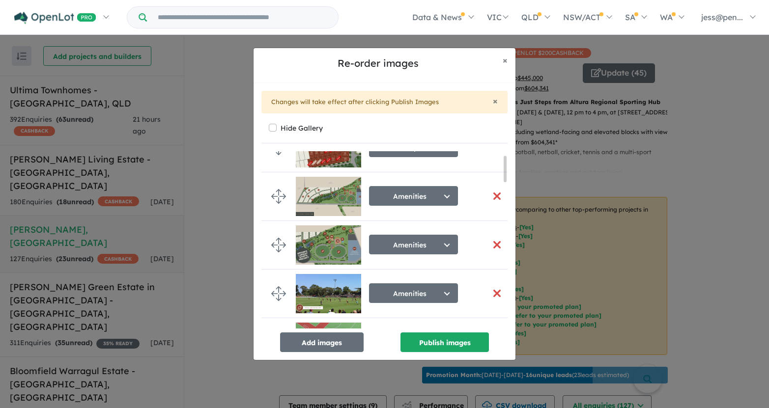
scroll to position [30, 0]
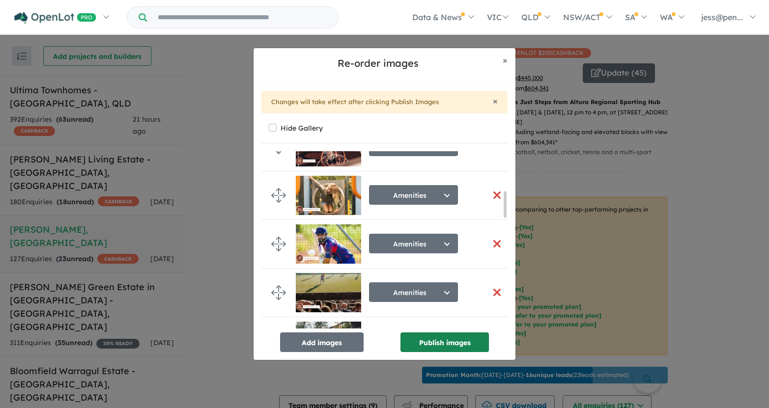
click at [427, 345] on button "Publish images" at bounding box center [444, 343] width 88 height 20
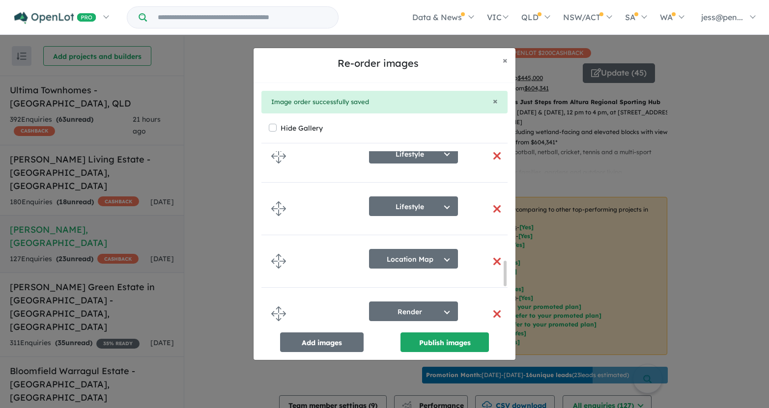
scroll to position [1055, 0]
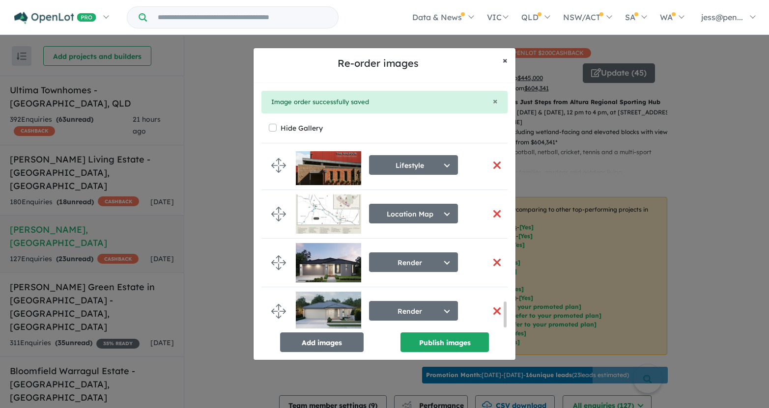
click at [501, 62] on button "× Close" at bounding box center [505, 60] width 21 height 25
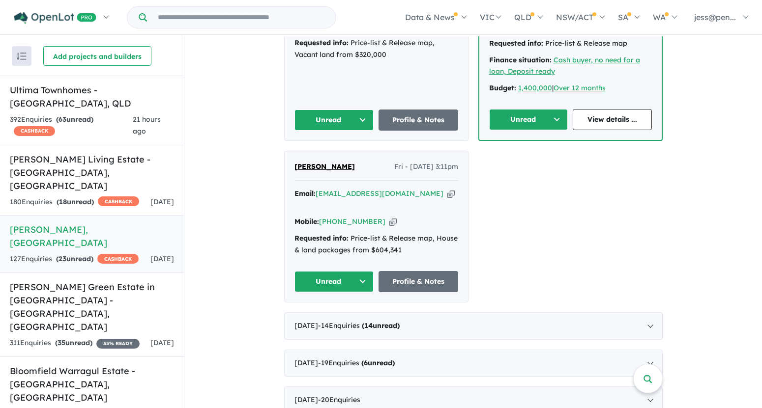
scroll to position [0, 0]
